Goal: Feedback & Contribution: Submit feedback/report problem

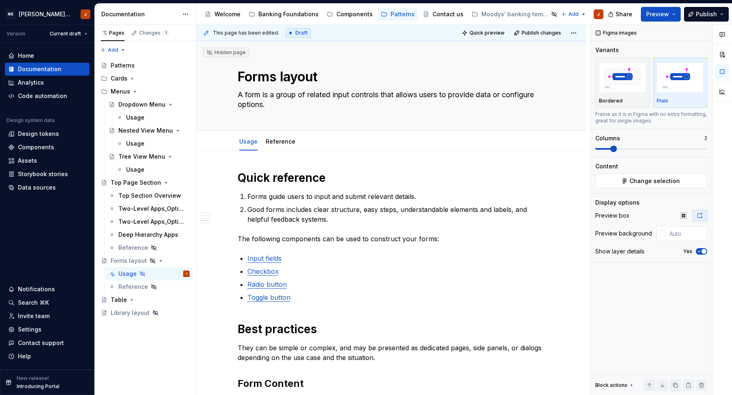
scroll to position [512, 0]
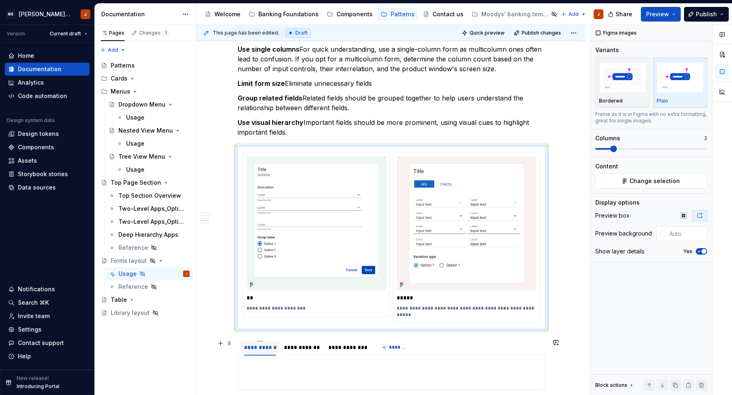
click at [273, 351] on div "**********" at bounding box center [260, 347] width 32 height 8
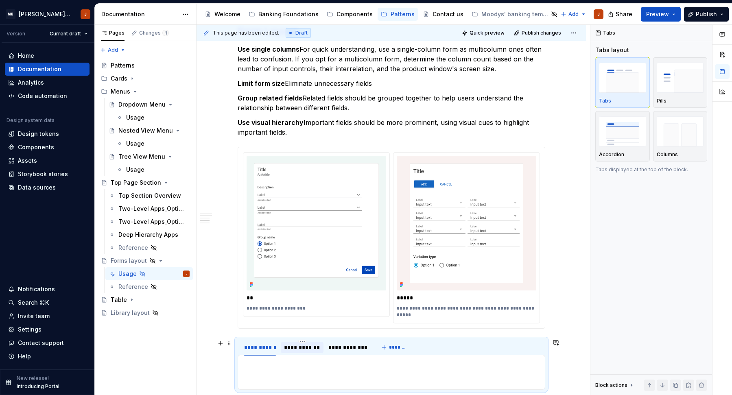
click at [304, 350] on div "**********" at bounding box center [302, 347] width 36 height 8
click at [354, 353] on div "**********" at bounding box center [348, 347] width 46 height 13
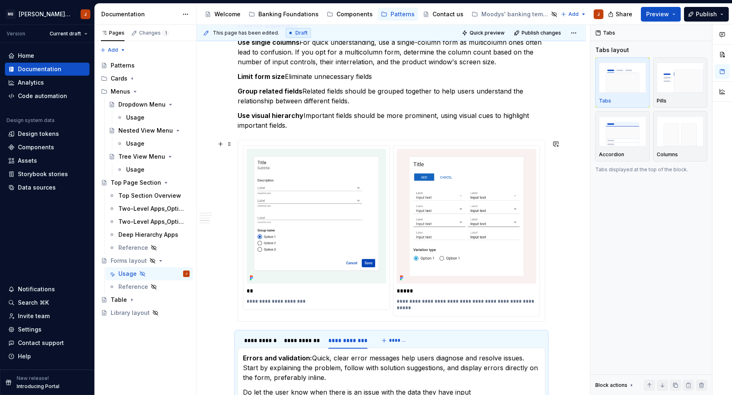
scroll to position [614, 0]
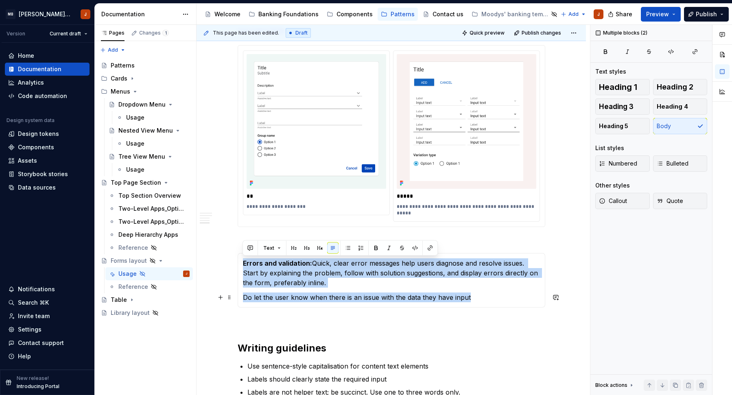
drag, startPoint x: 243, startPoint y: 262, endPoint x: 486, endPoint y: 300, distance: 245.1
click at [486, 300] on section-item-column "Errors and validation: Quick, clear error messages help users diagnose and reso…" at bounding box center [391, 280] width 297 height 44
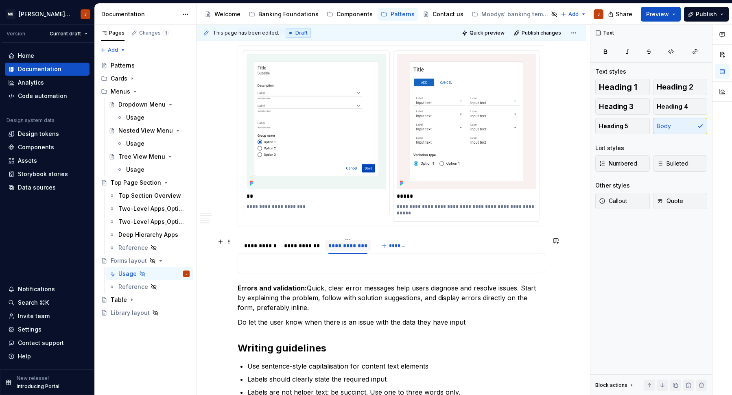
click at [349, 245] on div "**********" at bounding box center [347, 246] width 39 height 8
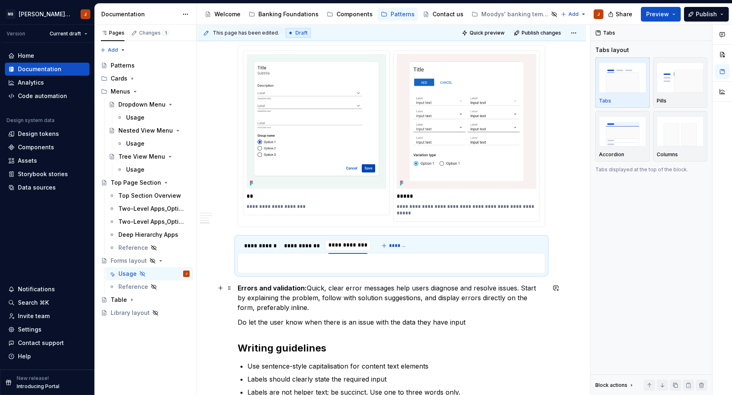
click at [238, 289] on strong "Errors and validation:" at bounding box center [272, 288] width 69 height 8
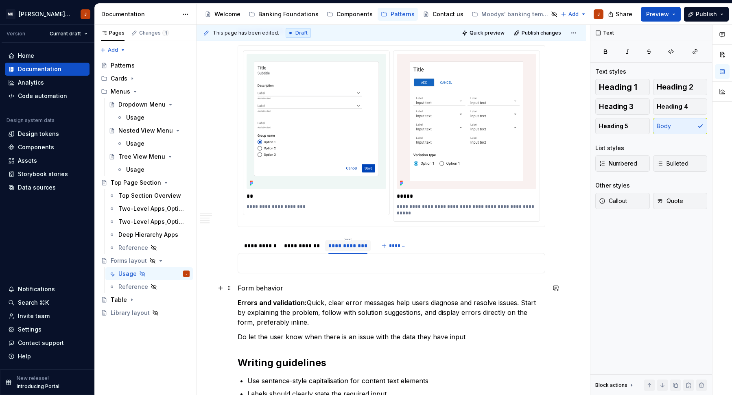
click at [251, 289] on p "Form behavior" at bounding box center [392, 288] width 308 height 10
click at [287, 273] on button "button" at bounding box center [288, 272] width 11 height 11
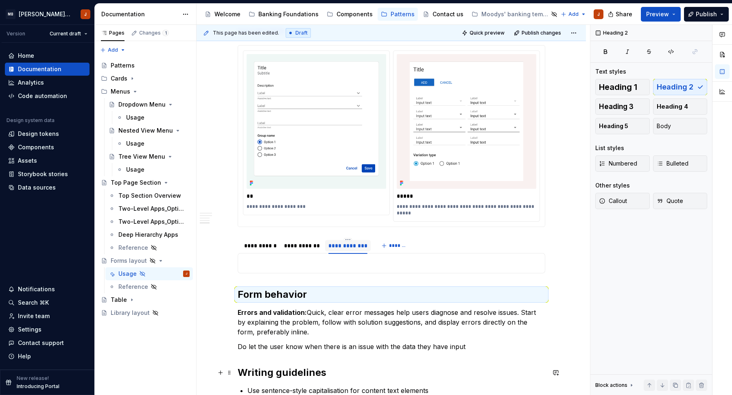
click at [278, 373] on h2 "Writing guidelines" at bounding box center [392, 372] width 308 height 13
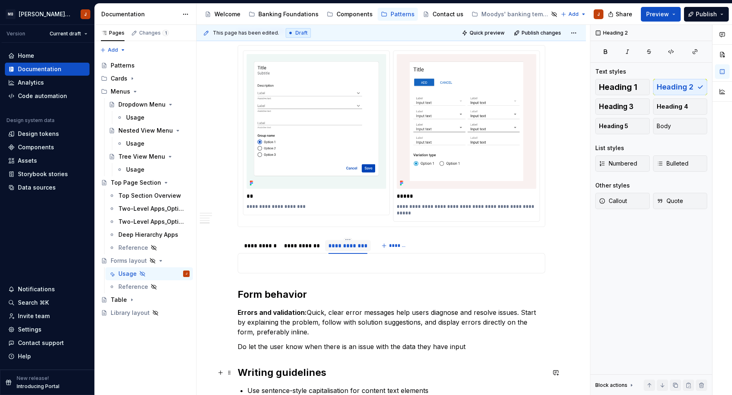
click at [276, 374] on h2 "Writing guidelines" at bounding box center [392, 372] width 308 height 13
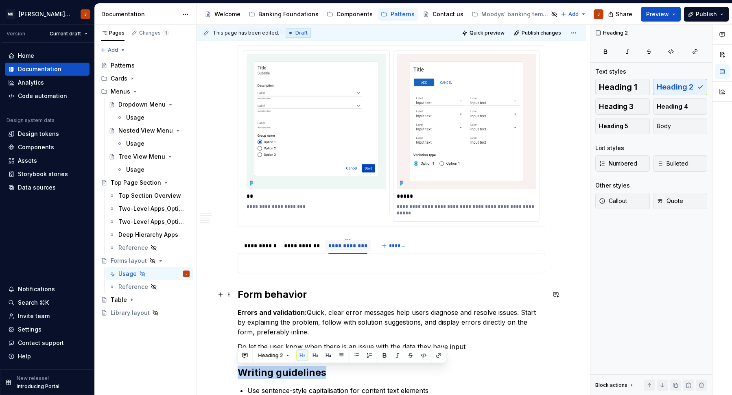
click at [273, 294] on h2 "Form behavior" at bounding box center [392, 294] width 308 height 13
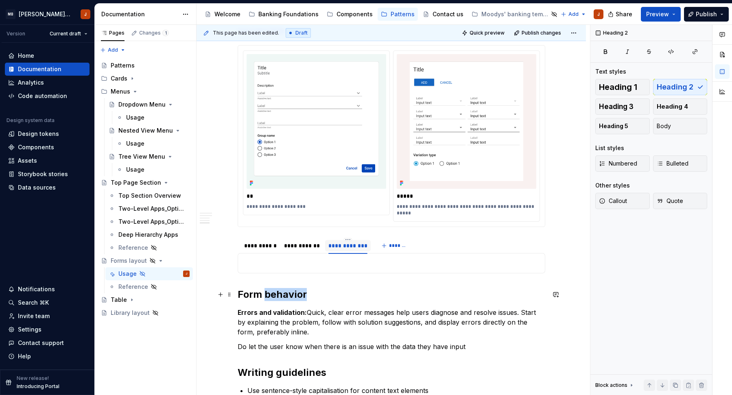
click at [273, 294] on h2 "Form behavior" at bounding box center [392, 294] width 308 height 13
click at [298, 321] on p "Errors and validation: Quick, clear error messages help users diagnose and reso…" at bounding box center [392, 322] width 308 height 29
click at [357, 269] on div at bounding box center [392, 263] width 308 height 20
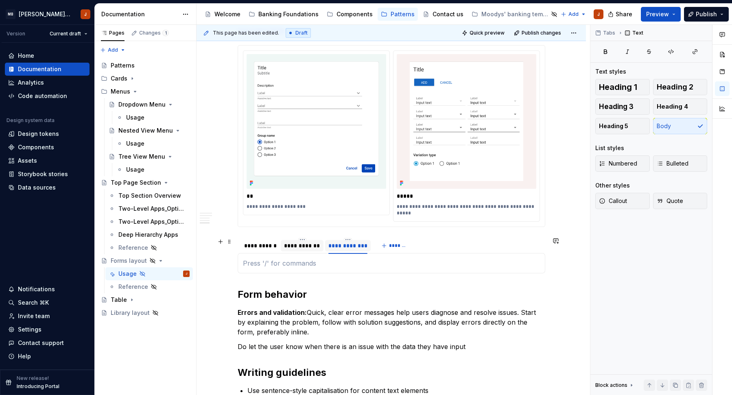
click at [306, 248] on div "**********" at bounding box center [302, 246] width 36 height 8
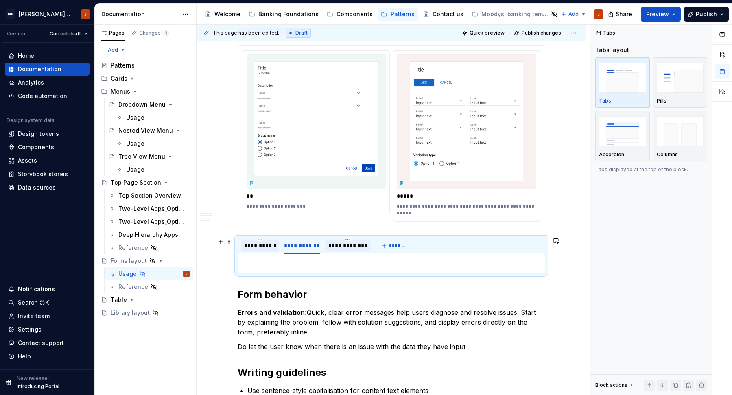
click at [258, 248] on div "**********" at bounding box center [260, 246] width 32 height 8
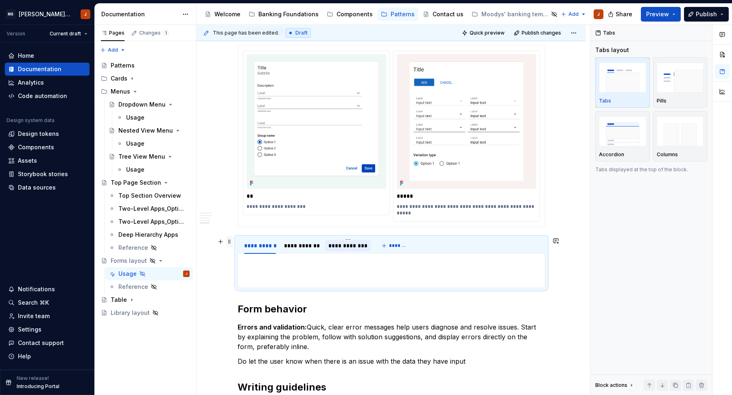
click at [229, 242] on span at bounding box center [229, 241] width 7 height 11
click at [247, 314] on div "Delete" at bounding box center [267, 314] width 53 height 8
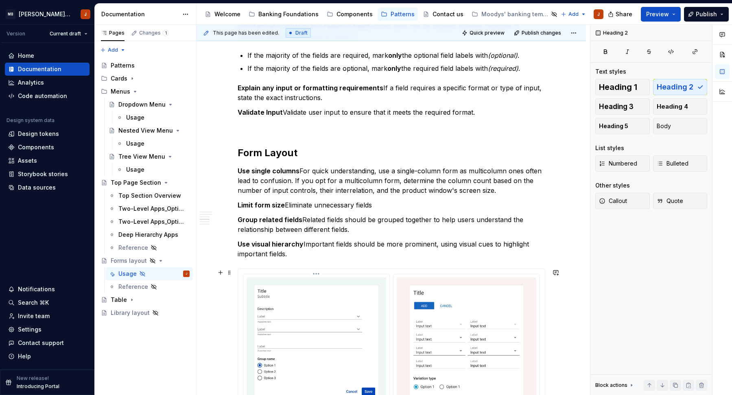
scroll to position [372, 0]
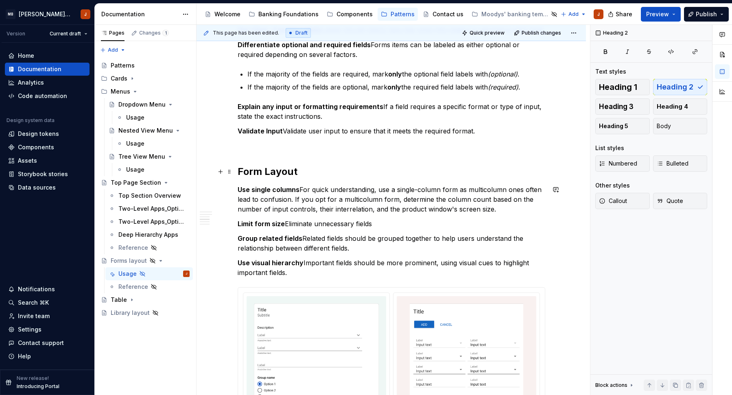
click at [272, 174] on h2 "Form Layout" at bounding box center [392, 171] width 308 height 13
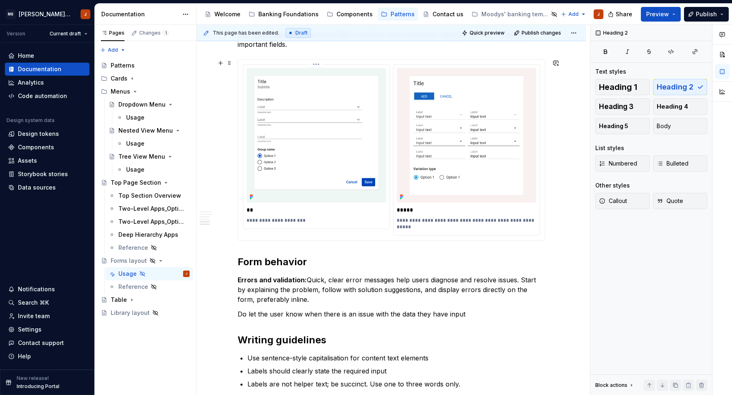
scroll to position [611, 0]
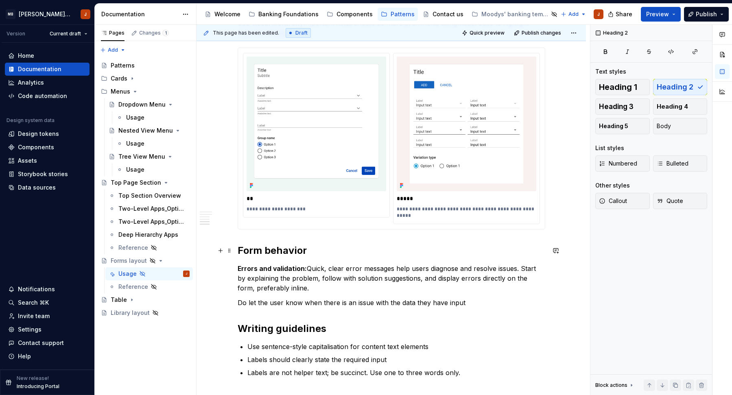
click at [238, 249] on h2 "Form behavior" at bounding box center [392, 250] width 308 height 13
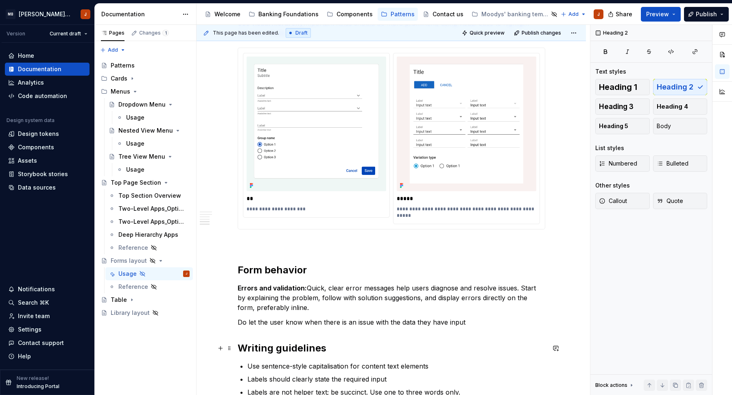
click at [239, 349] on h2 "Writing guidelines" at bounding box center [392, 348] width 308 height 13
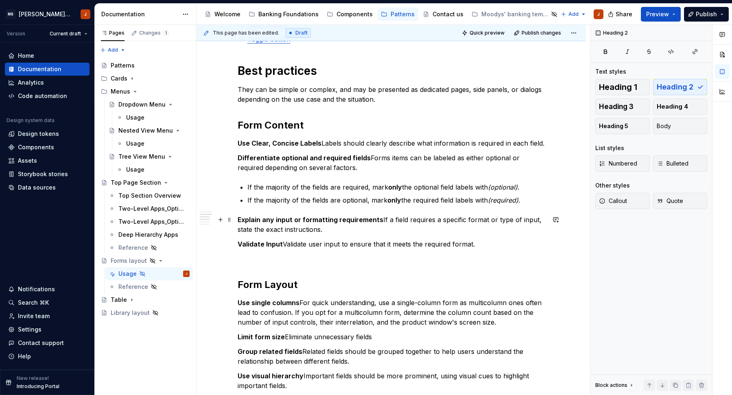
scroll to position [259, 0]
click at [394, 189] on strong "only" at bounding box center [395, 187] width 14 height 8
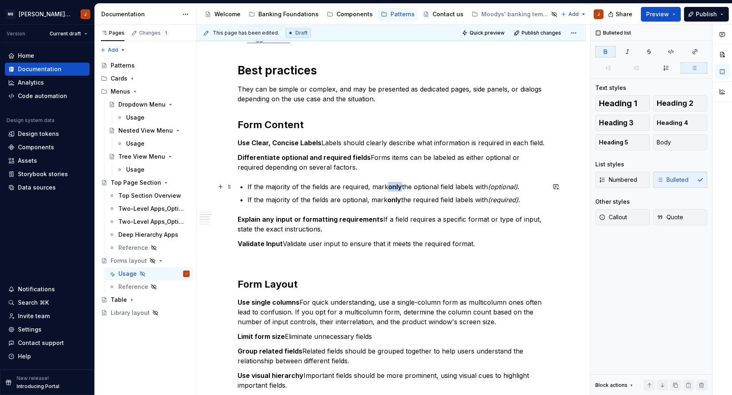
click at [394, 189] on strong "only" at bounding box center [395, 187] width 14 height 8
click at [402, 201] on p "If the majority of the fields are optional, mark only the required field labels…" at bounding box center [396, 200] width 298 height 10
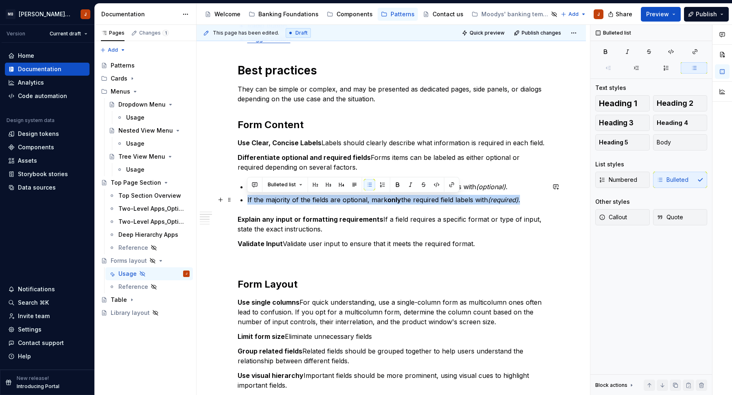
click at [396, 201] on strong "only" at bounding box center [394, 200] width 14 height 8
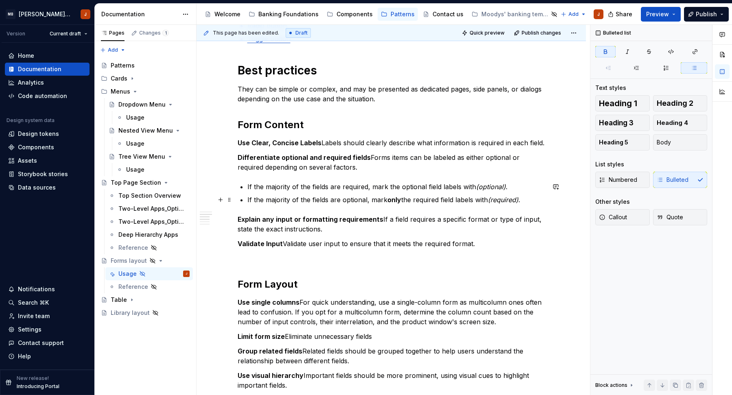
click at [396, 201] on strong "only" at bounding box center [394, 200] width 14 height 8
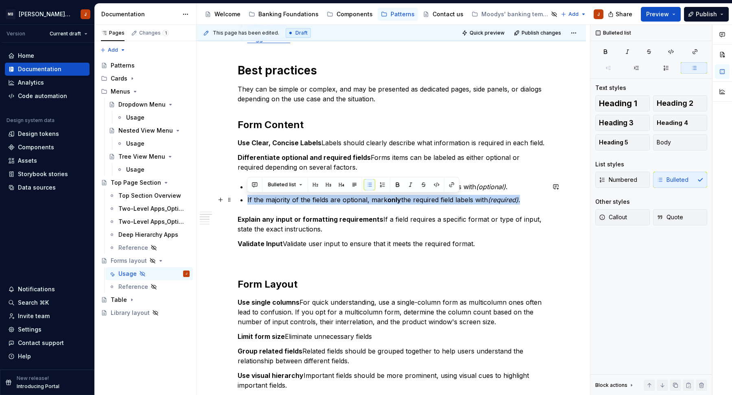
click at [394, 201] on strong "only" at bounding box center [394, 200] width 14 height 8
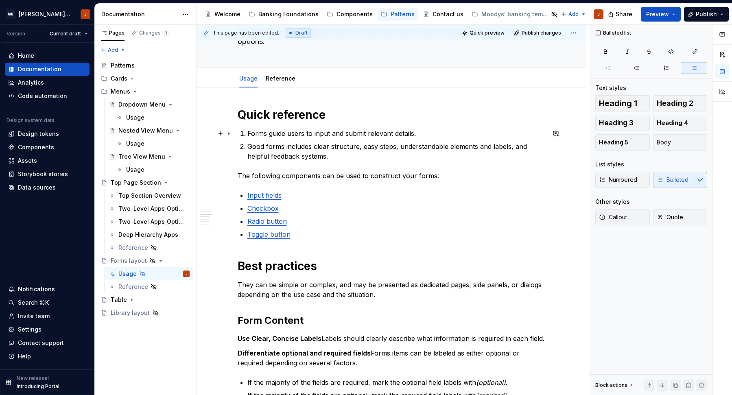
scroll to position [0, 0]
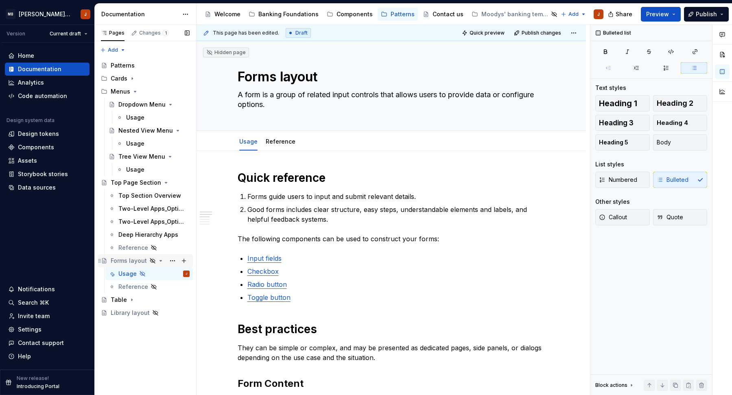
click at [123, 262] on div "Forms layout" at bounding box center [129, 261] width 36 height 8
click at [125, 273] on div "Usage" at bounding box center [127, 274] width 18 height 8
click at [573, 33] on html "MB [PERSON_NAME] Banking Fusion Design System J Version Current draft Home Docu…" at bounding box center [366, 197] width 732 height 395
click at [723, 96] on button "button" at bounding box center [722, 91] width 15 height 15
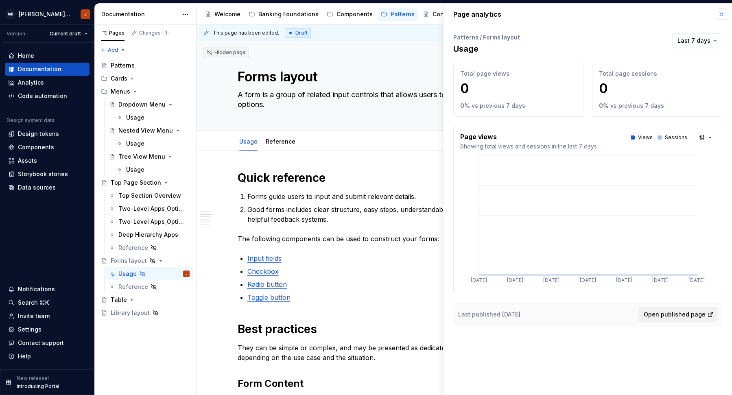
click at [722, 10] on button "button" at bounding box center [721, 14] width 11 height 11
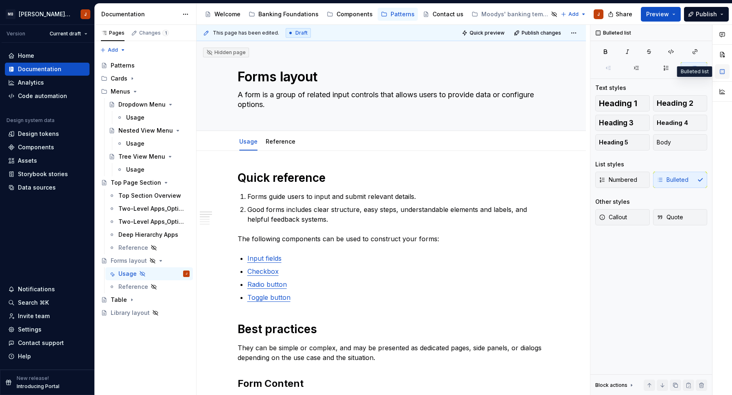
click at [724, 73] on button "button" at bounding box center [722, 71] width 15 height 15
click at [724, 59] on button "button" at bounding box center [722, 54] width 15 height 15
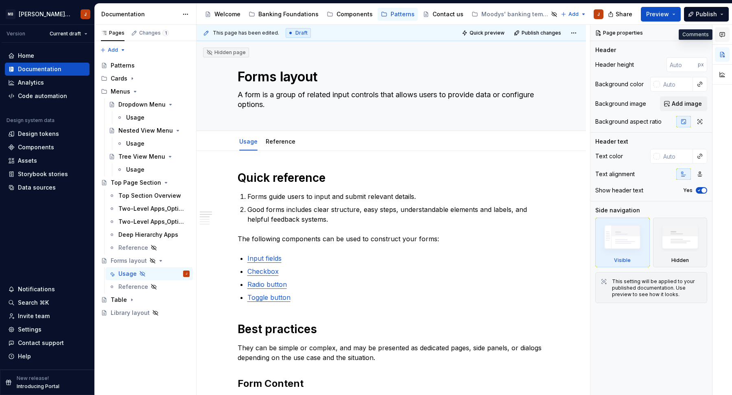
click at [724, 37] on icon "button" at bounding box center [722, 34] width 7 height 7
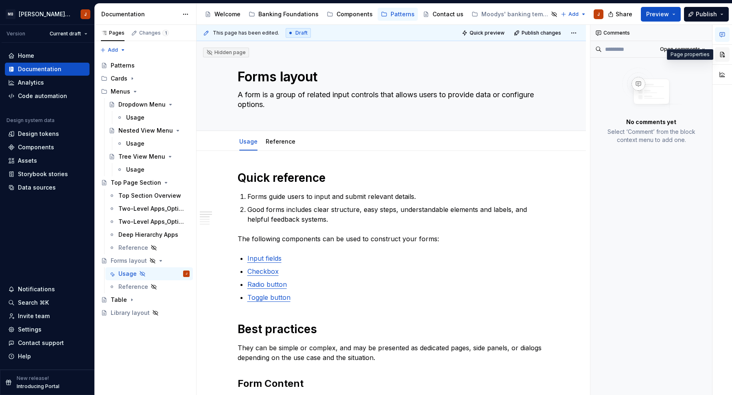
click at [724, 55] on button "button" at bounding box center [722, 54] width 15 height 15
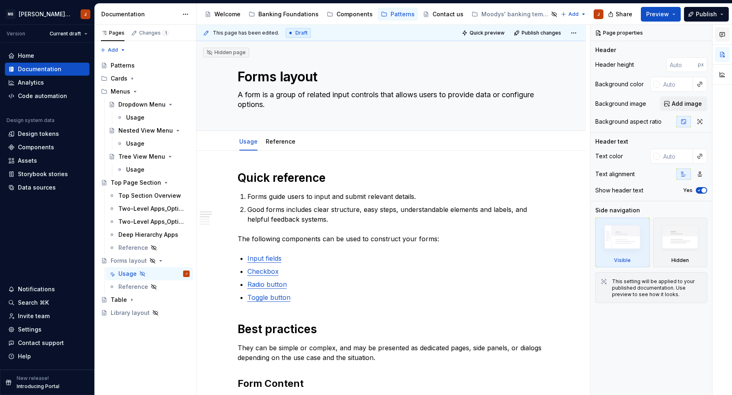
click at [723, 33] on icon "button" at bounding box center [722, 35] width 5 height 4
type textarea "*"
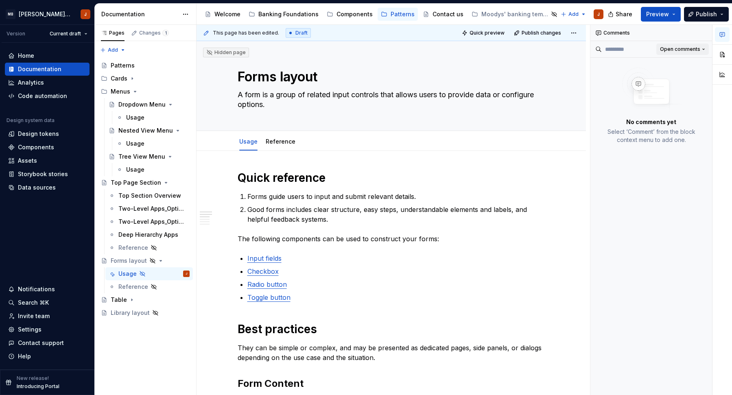
click at [693, 48] on span "Open comments" at bounding box center [680, 49] width 40 height 7
click at [693, 48] on div "Comments Open comments No comments yet Select ‘Comment’ from the block context …" at bounding box center [662, 210] width 142 height 371
click at [632, 48] on input at bounding box center [626, 49] width 49 height 13
type input "*"
click at [618, 33] on div "Comments" at bounding box center [652, 33] width 122 height 16
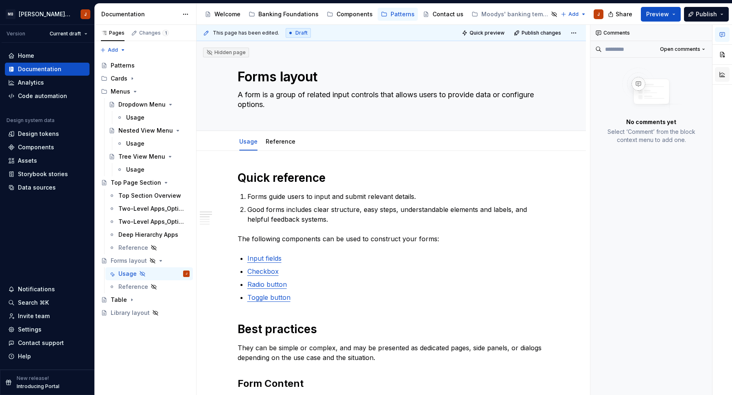
click at [722, 79] on button "button" at bounding box center [722, 74] width 15 height 15
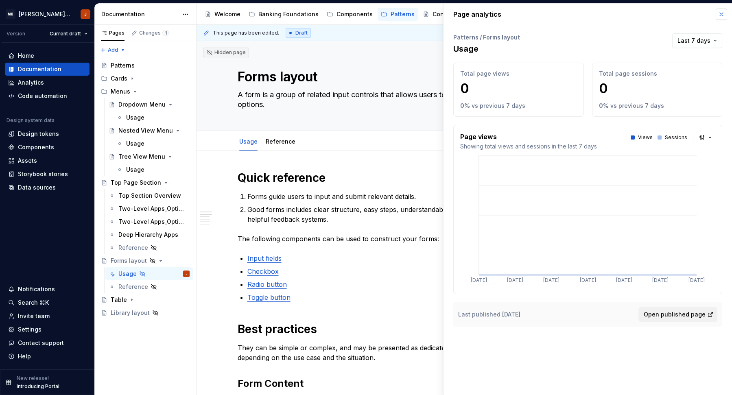
click at [723, 13] on button "button" at bounding box center [721, 14] width 11 height 11
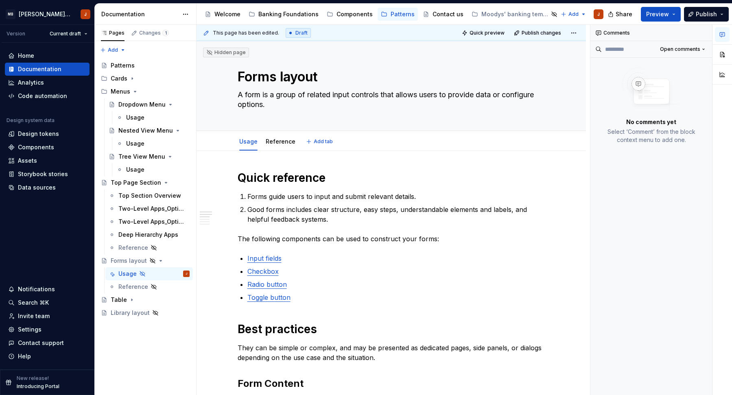
type textarea "*"
